Goal: Find specific page/section: Find specific page/section

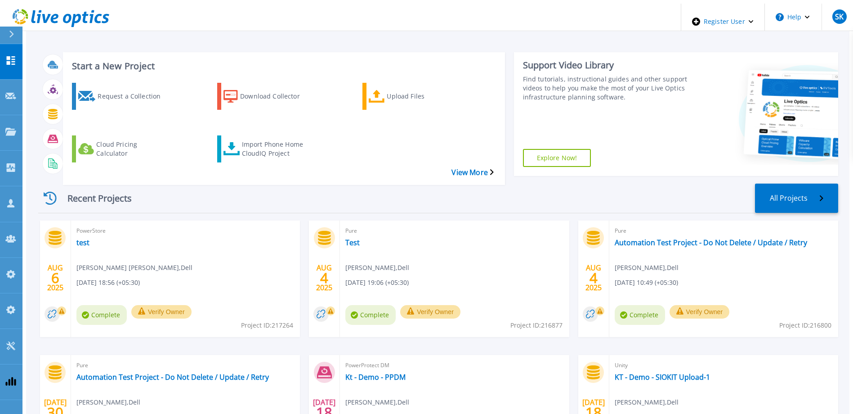
click at [604, 176] on div "Recent Projects All Projects [DATE] PowerStore test [PERSON_NAME] [PERSON_NAME]…" at bounding box center [438, 336] width 800 height 320
click at [835, 13] on span "SK" at bounding box center [839, 16] width 9 height 7
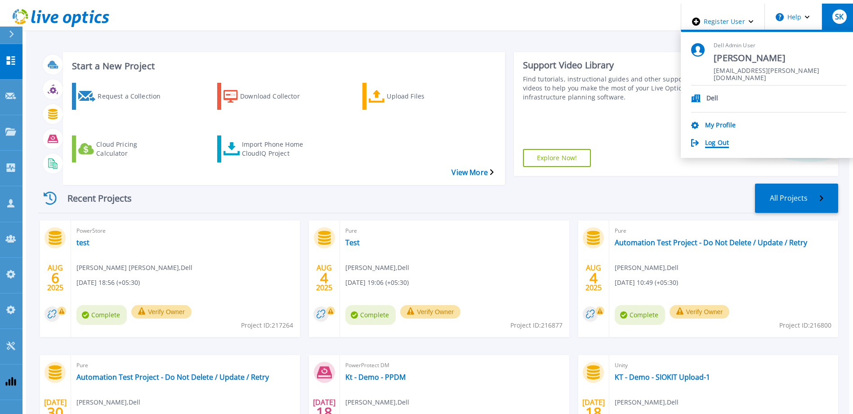
click at [729, 139] on link "Log Out" at bounding box center [717, 143] width 24 height 9
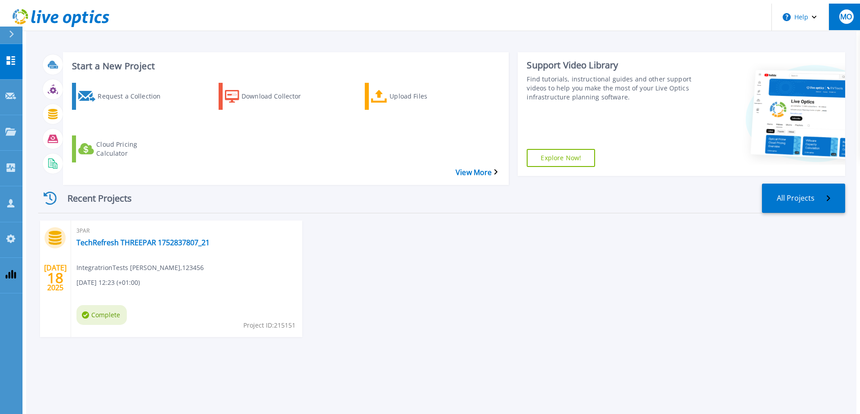
click at [848, 13] on span "MO" at bounding box center [846, 16] width 12 height 7
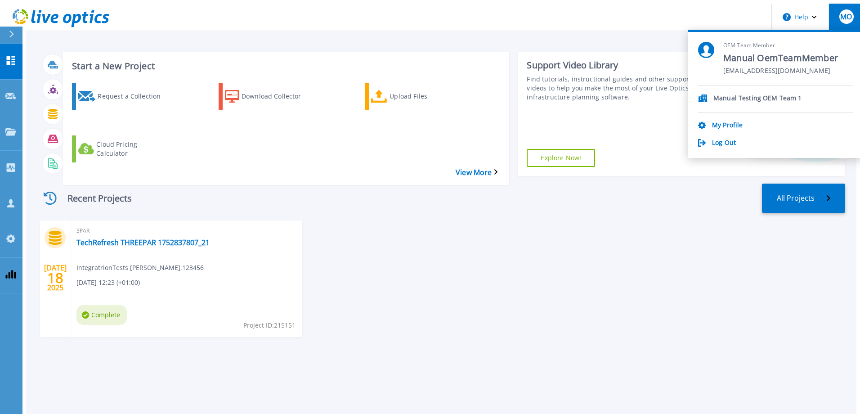
drag, startPoint x: 738, startPoint y: 38, endPoint x: 787, endPoint y: 42, distance: 49.6
click at [787, 42] on span "OEM Team Member" at bounding box center [780, 46] width 115 height 8
click at [5, 115] on link "Projects Projects" at bounding box center [11, 133] width 22 height 36
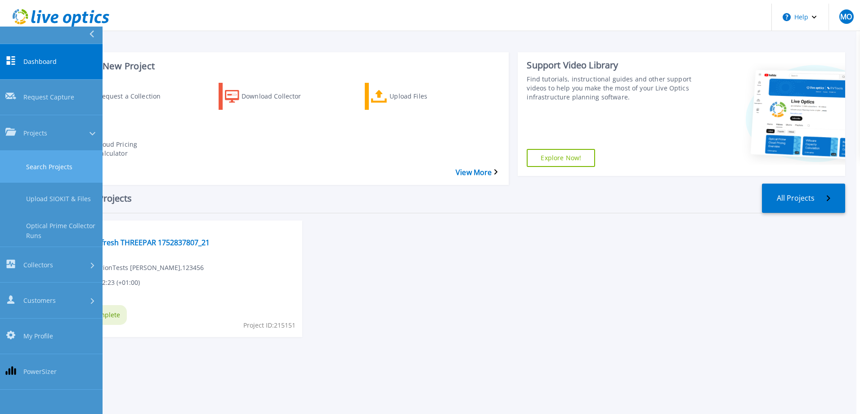
click at [61, 151] on link "Search Projects" at bounding box center [51, 167] width 103 height 32
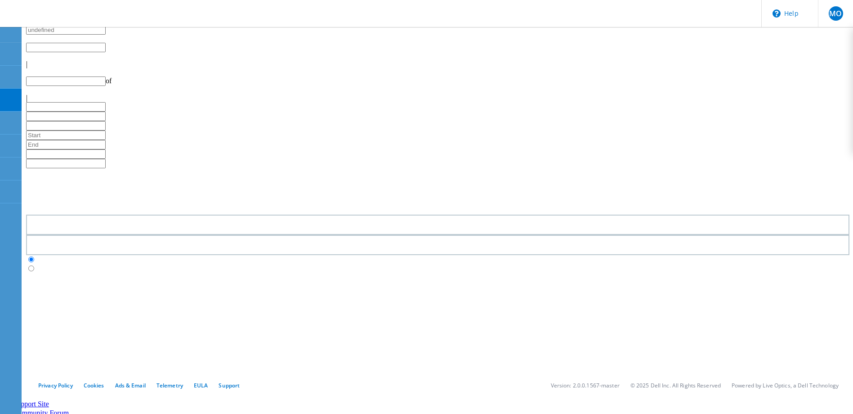
type input "1"
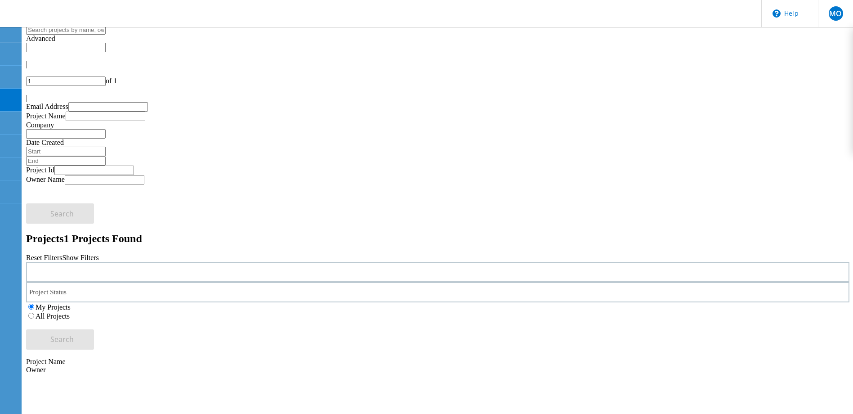
click at [70, 312] on label "All Projects" at bounding box center [53, 316] width 34 height 8
click at [34, 313] on input "All Projects" at bounding box center [31, 316] width 6 height 6
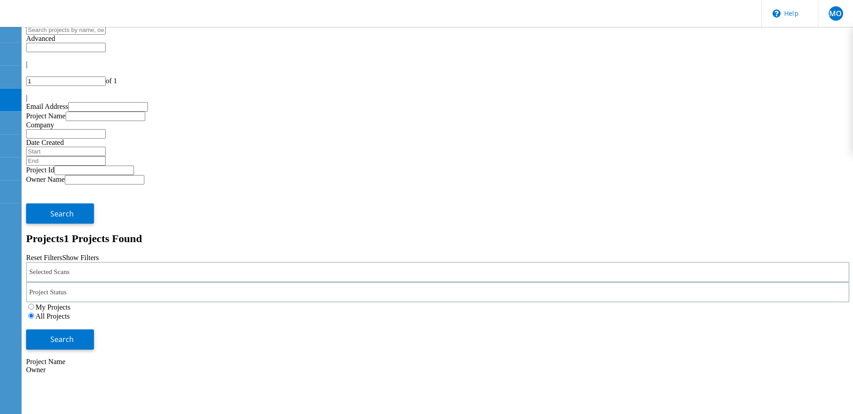
click at [777, 320] on div "Search" at bounding box center [437, 334] width 823 height 29
click at [94, 329] on button "Search" at bounding box center [60, 339] width 68 height 20
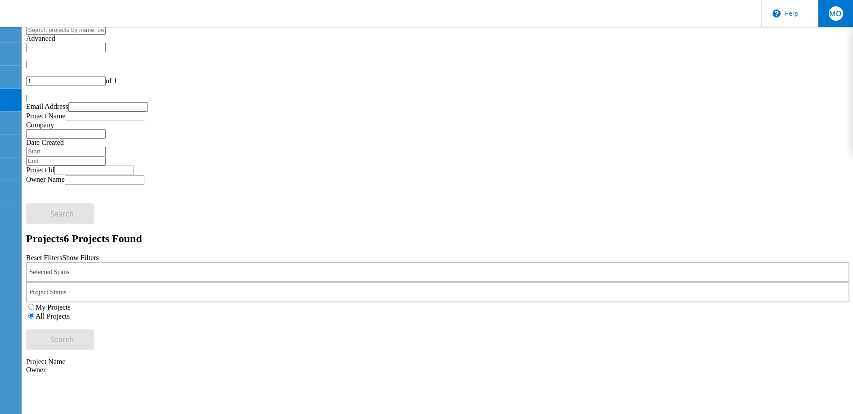
click at [831, 11] on span "MO" at bounding box center [835, 13] width 13 height 7
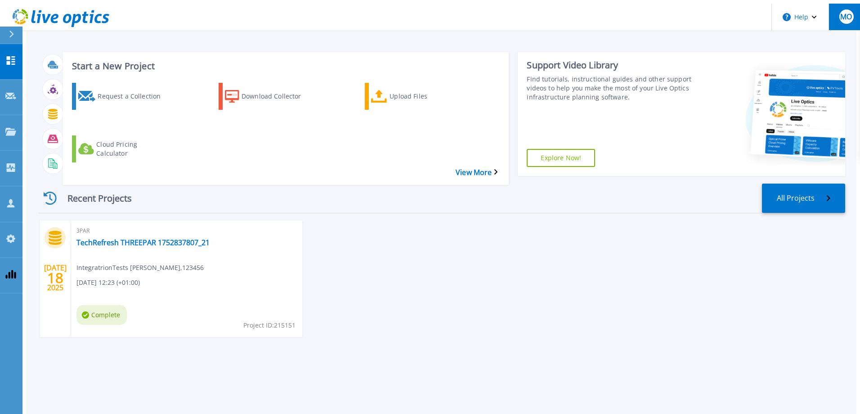
click at [847, 18] on div "MO" at bounding box center [846, 16] width 14 height 14
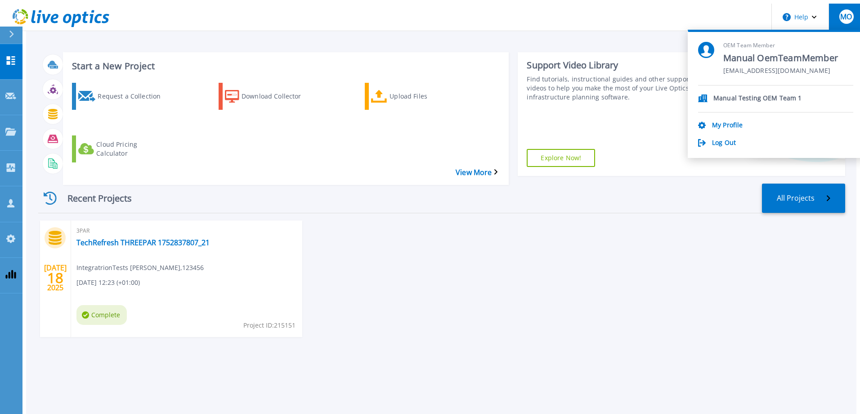
click at [322, 25] on header "Help MO OEM Team Member Manual OemTeamMember [EMAIL_ADDRESS][DOMAIN_NAME] Manua…" at bounding box center [434, 17] width 860 height 27
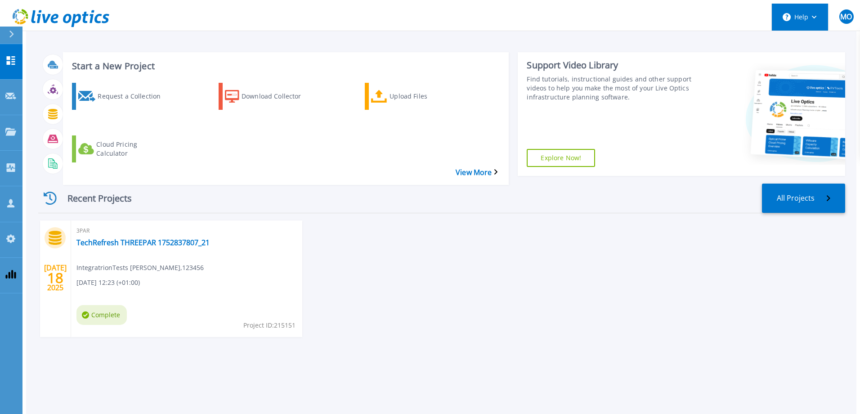
click at [777, 7] on button "Help" at bounding box center [800, 17] width 56 height 27
click at [842, 13] on span "MO" at bounding box center [846, 16] width 12 height 7
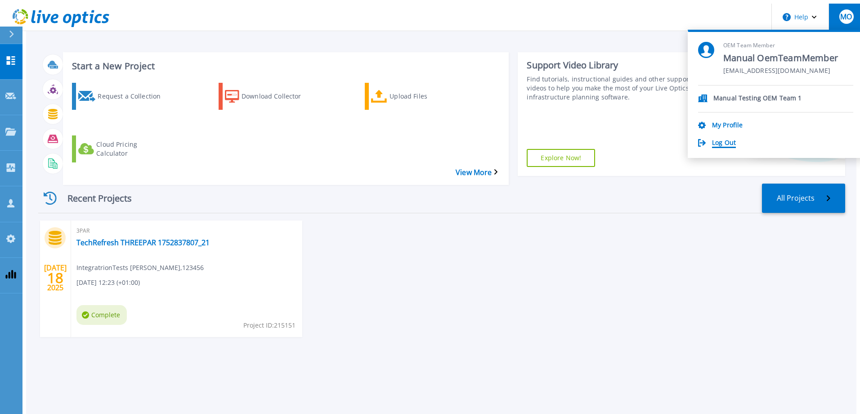
click at [736, 139] on link "Log Out" at bounding box center [724, 143] width 24 height 9
